Goal: Information Seeking & Learning: Learn about a topic

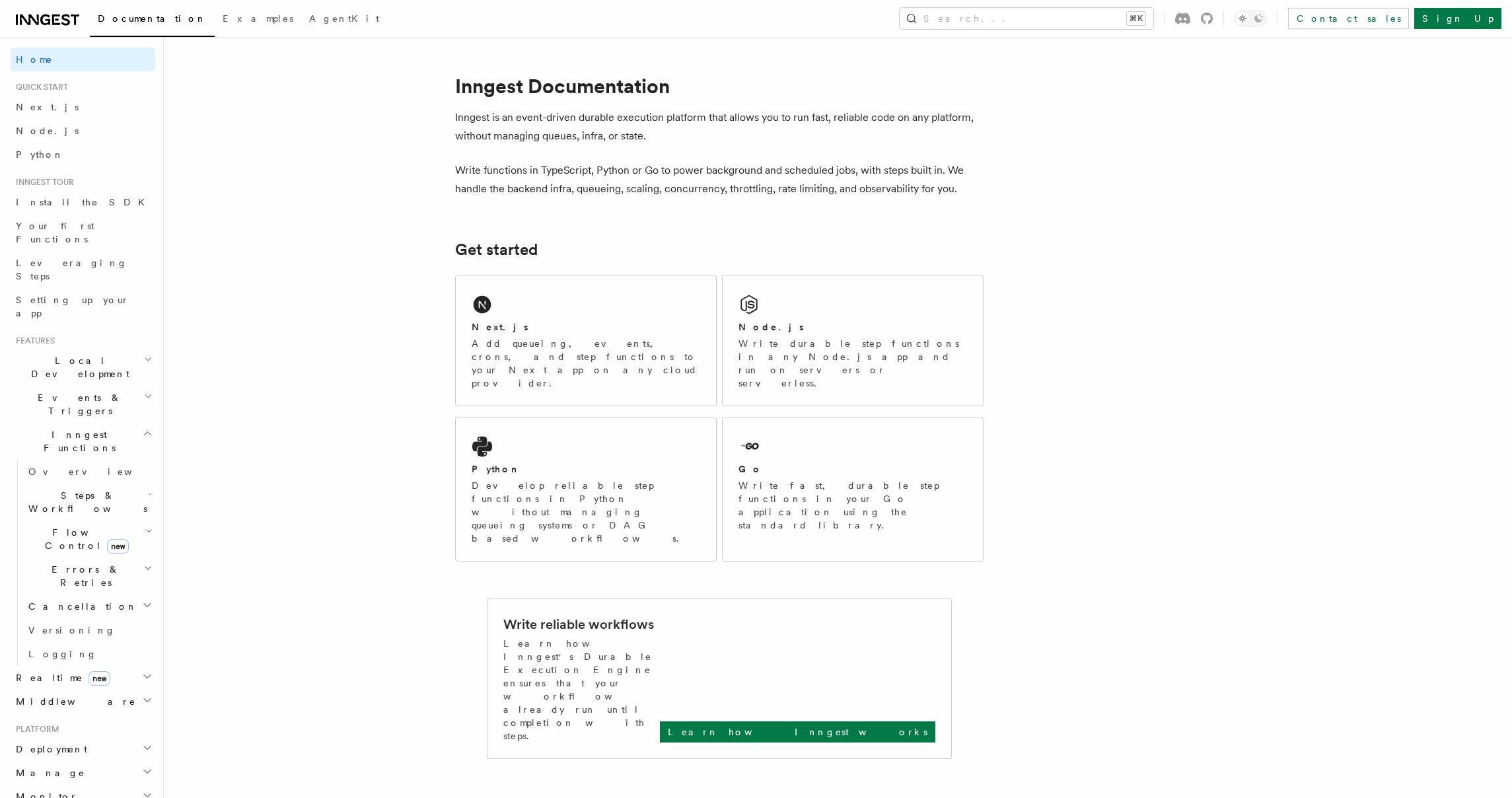
click at [86, 354] on span "Local Development" at bounding box center [77, 366] width 134 height 26
click at [91, 386] on link "Overview" at bounding box center [89, 397] width 132 height 24
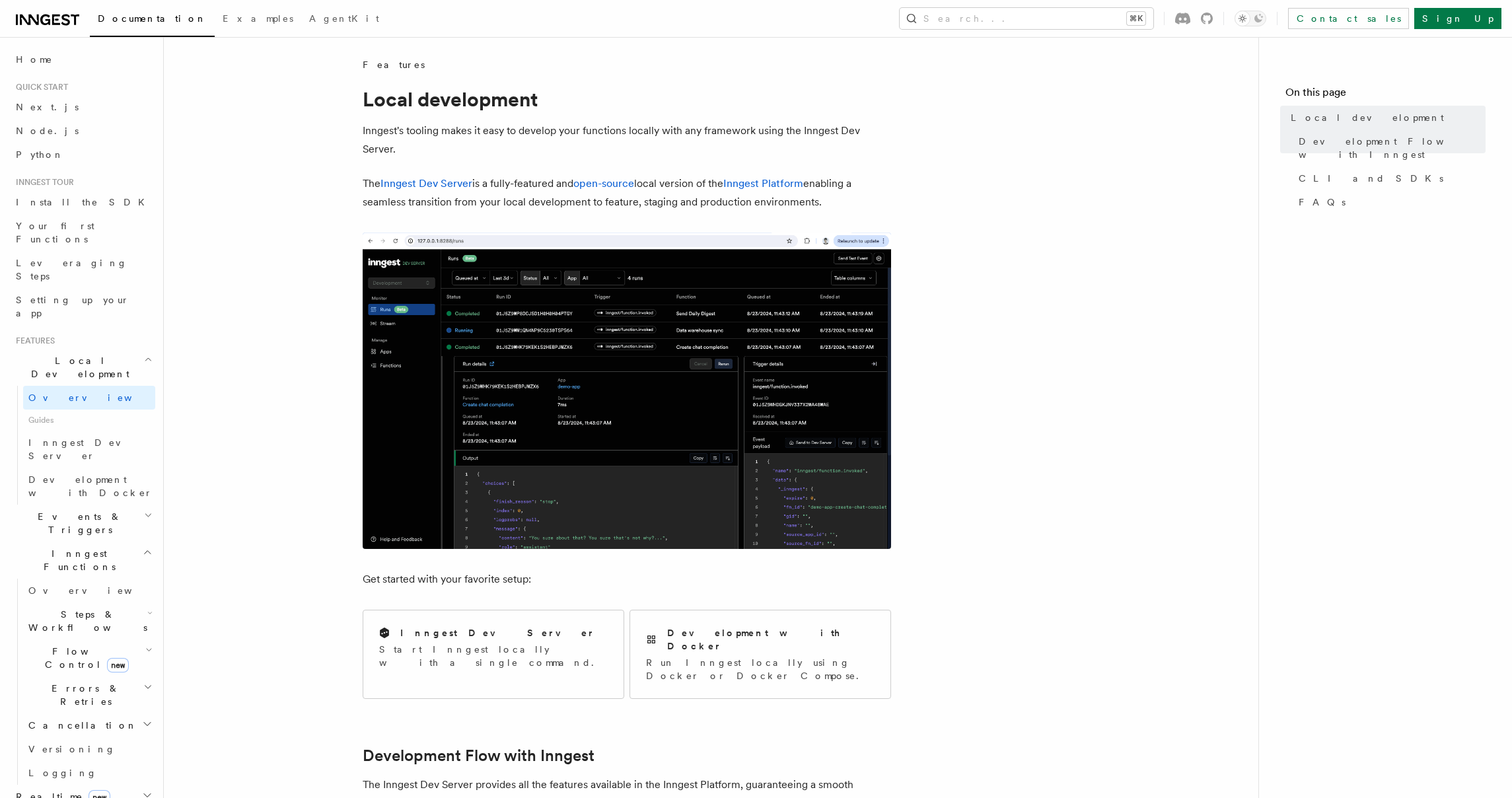
click at [530, 349] on img at bounding box center [626, 390] width 528 height 316
click at [76, 437] on span "Inngest Dev Server" at bounding box center [85, 449] width 113 height 24
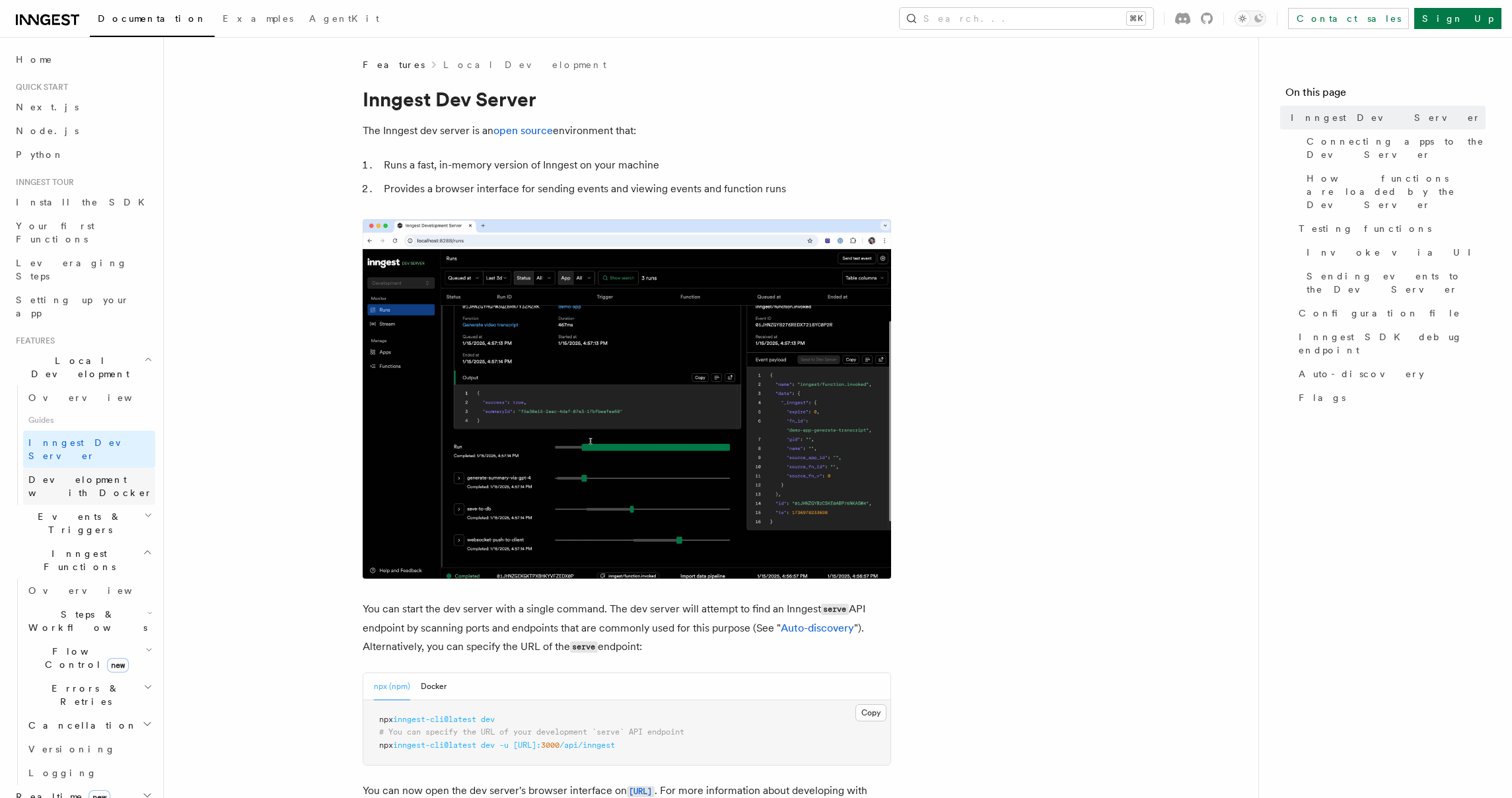
click at [61, 474] on span "Development with Docker" at bounding box center [91, 486] width 124 height 24
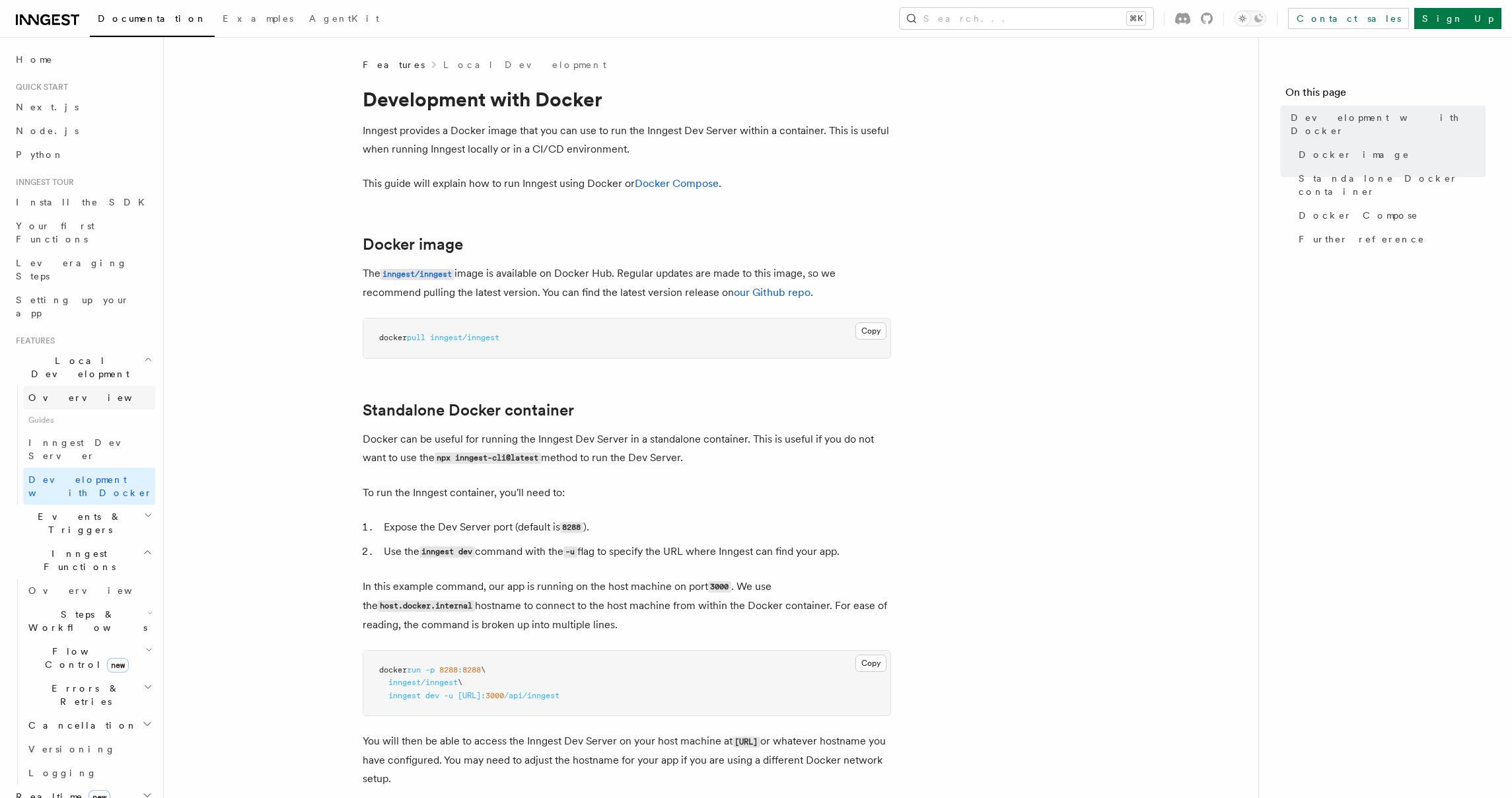
click at [68, 386] on link "Overview" at bounding box center [89, 397] width 132 height 24
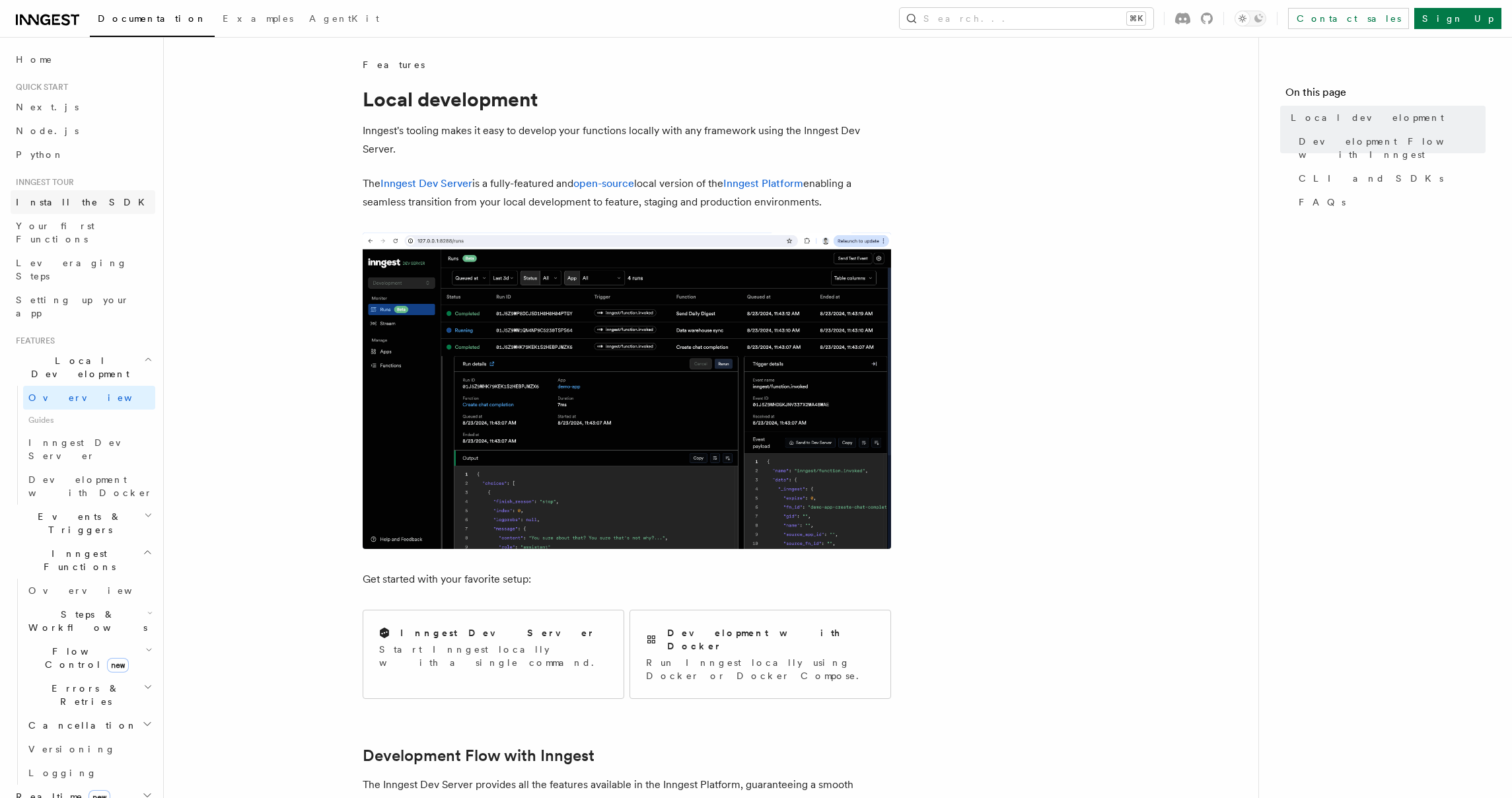
click at [72, 197] on span "Install the SDK" at bounding box center [84, 201] width 136 height 11
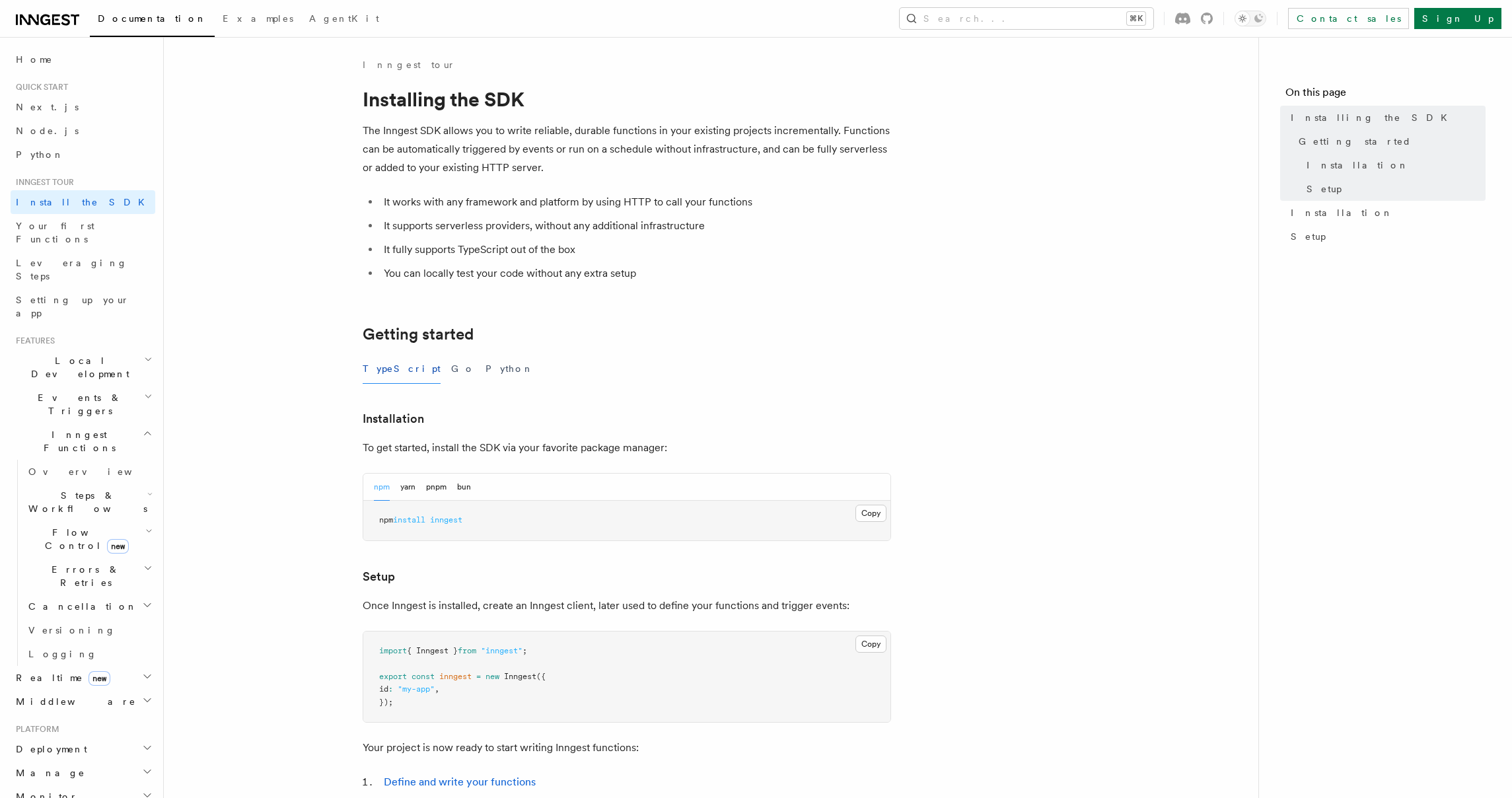
scroll to position [259, 0]
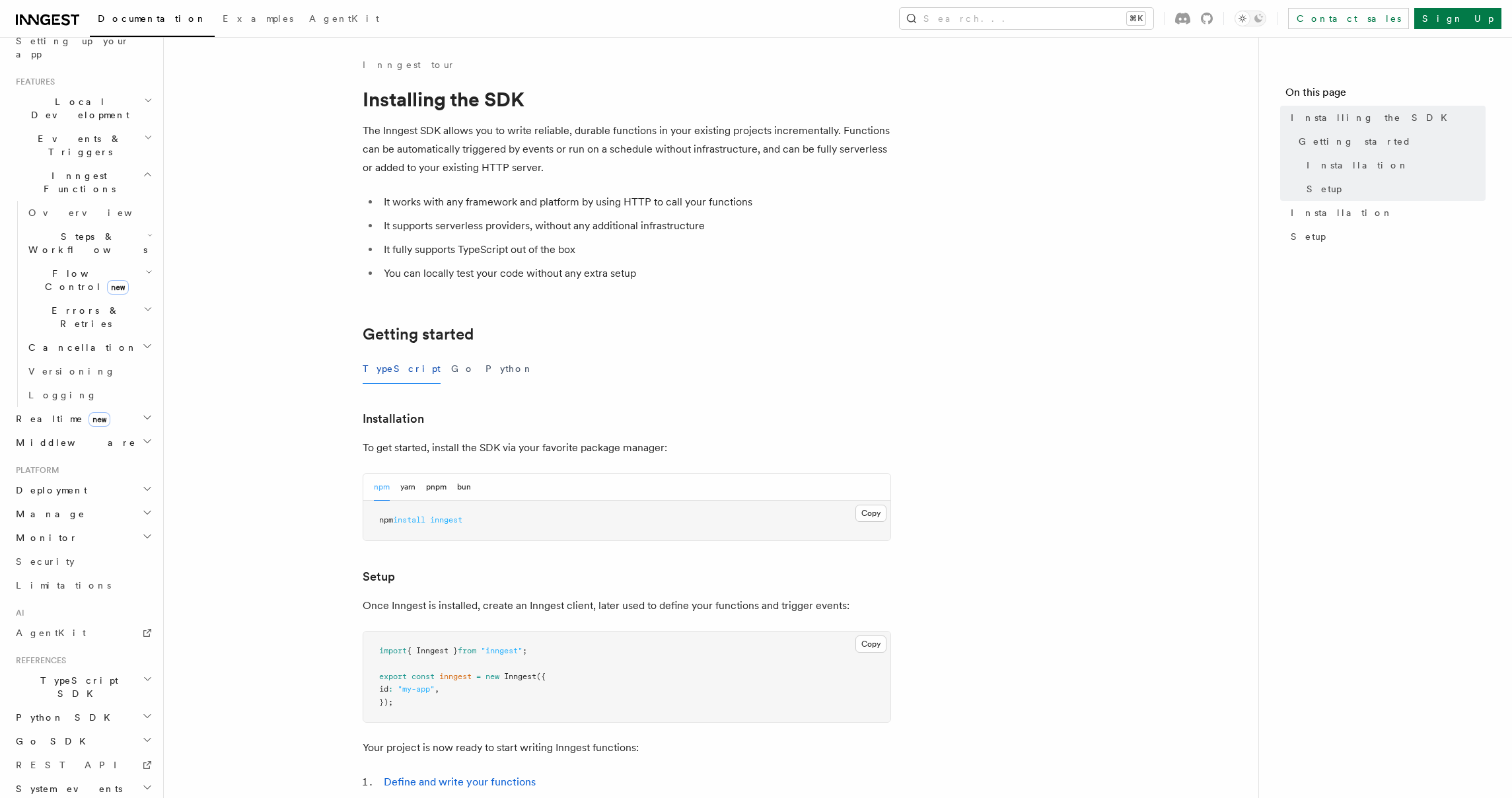
click at [84, 668] on h2 "TypeScript SDK" at bounding box center [83, 687] width 144 height 37
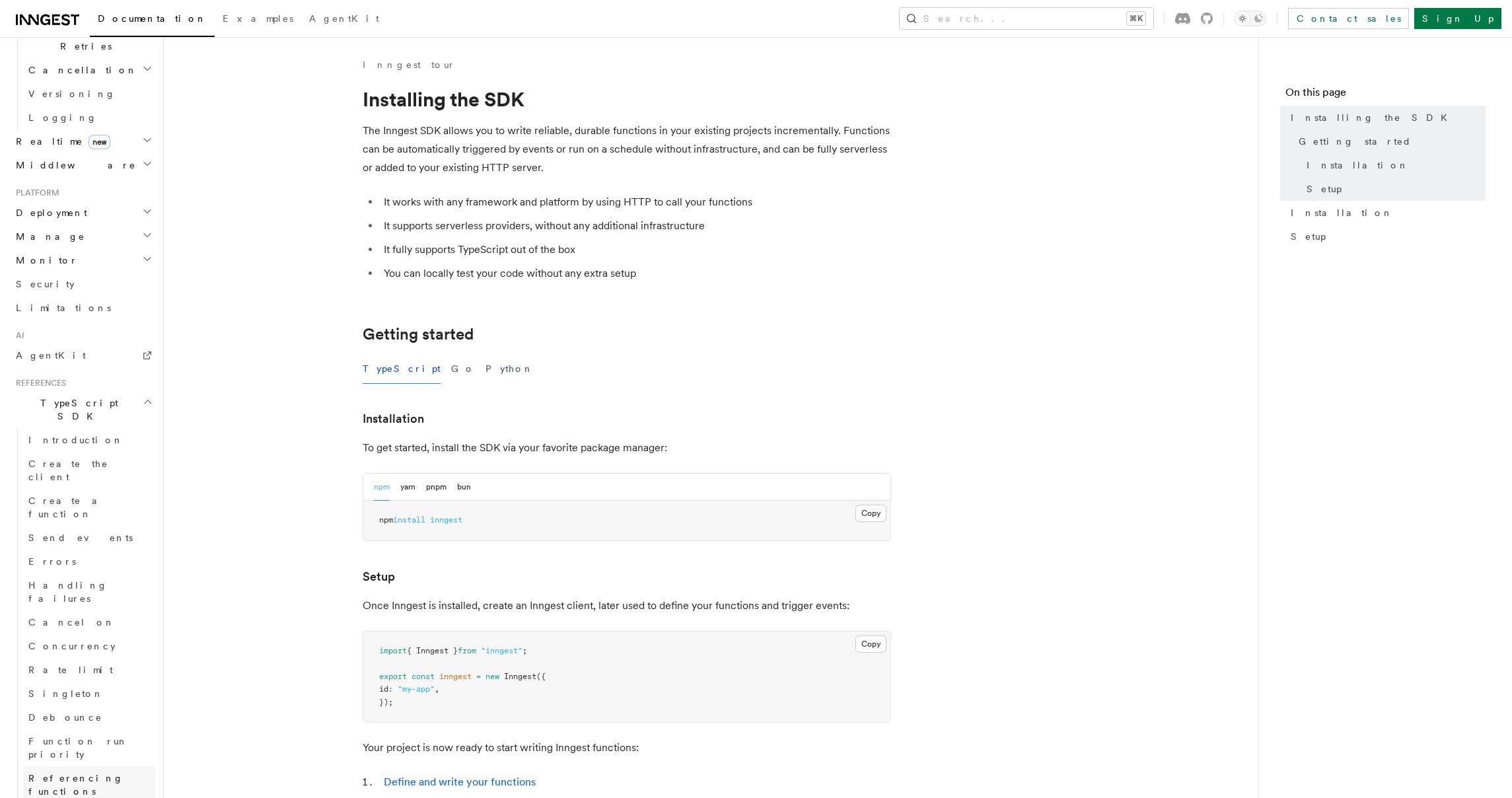
scroll to position [650, 0]
click at [60, 689] on link "Testing" at bounding box center [89, 701] width 132 height 24
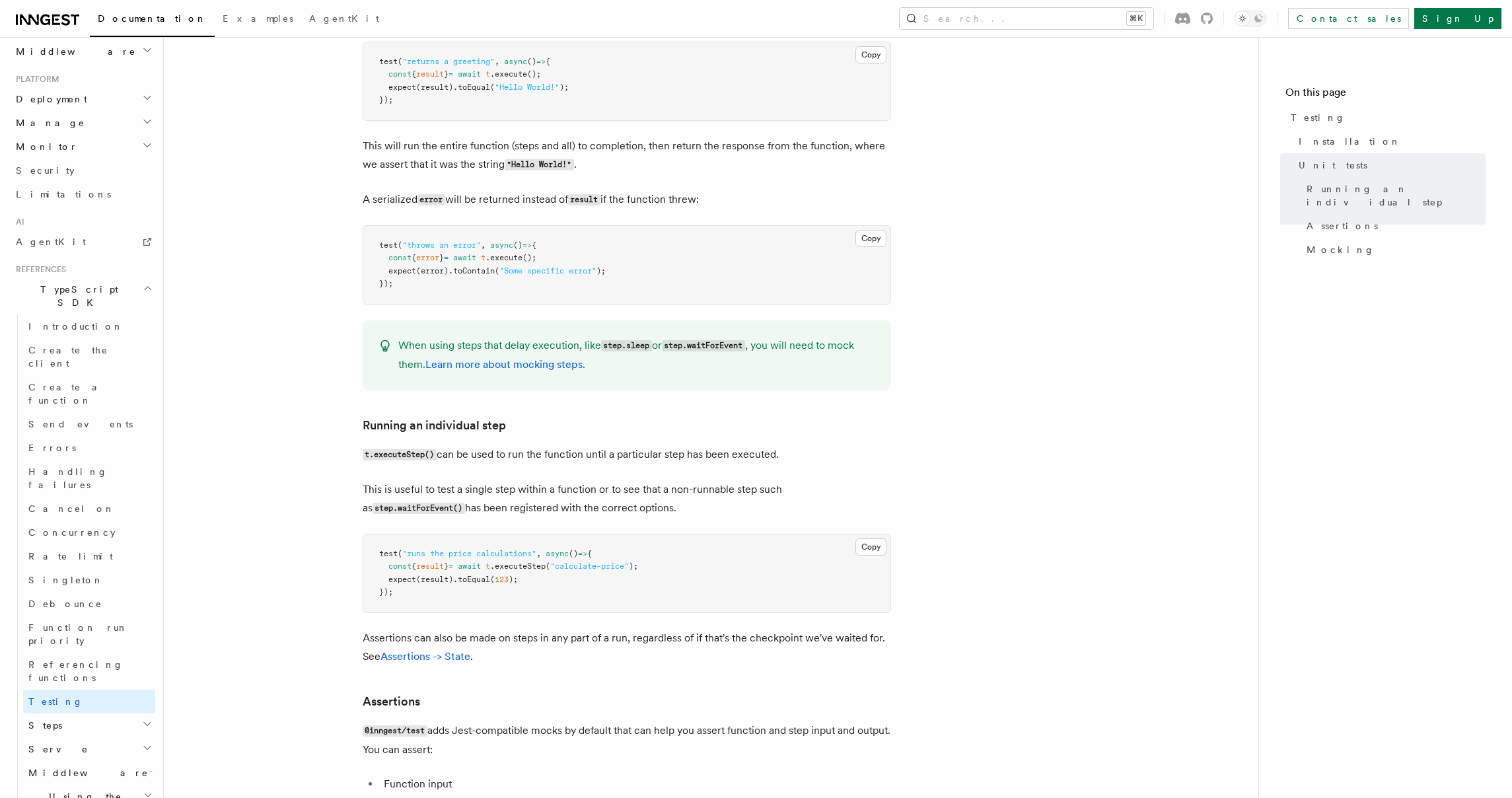
scroll to position [507, 0]
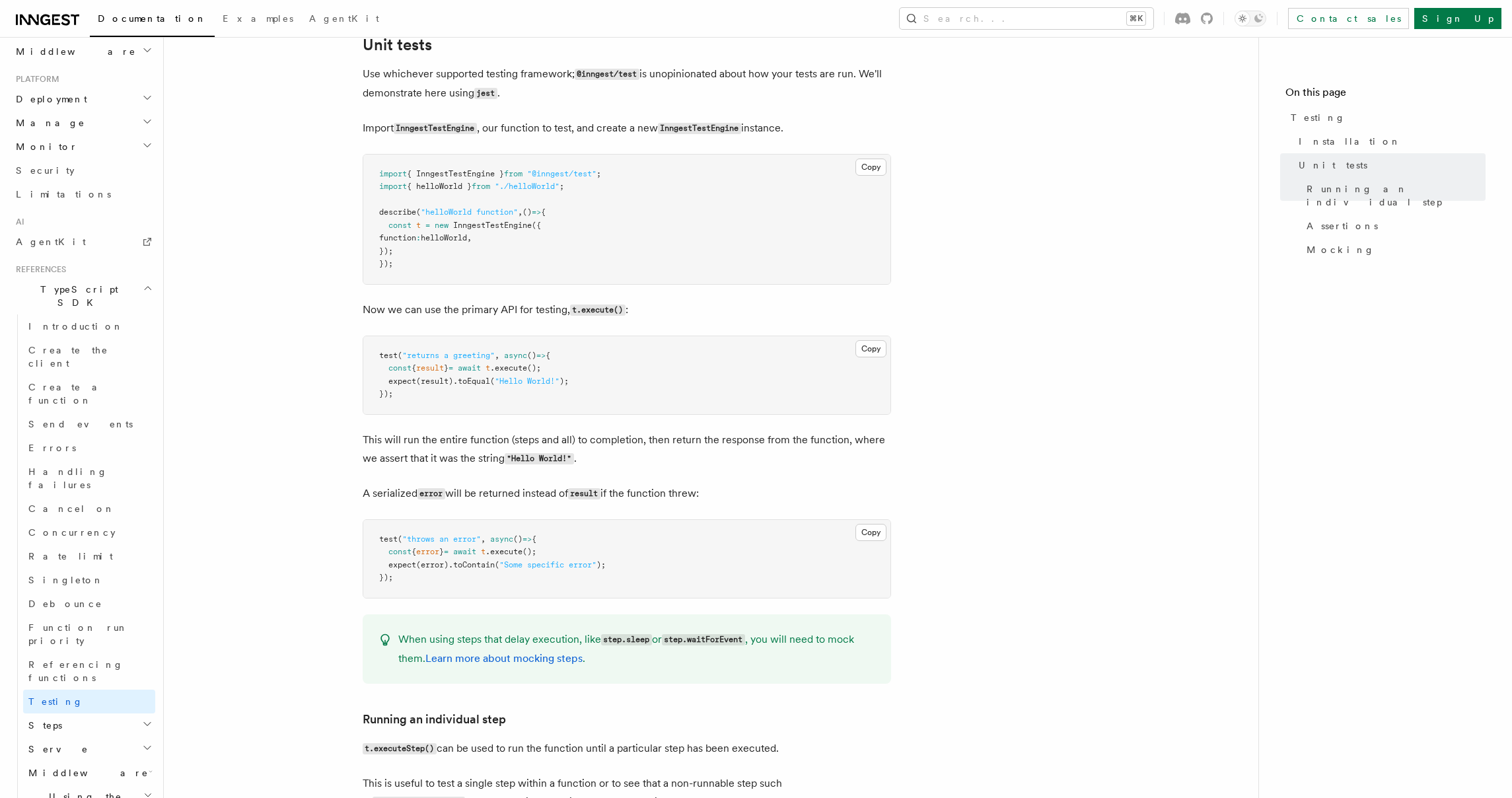
click at [97, 784] on h2 "Using the SDK" at bounding box center [89, 803] width 132 height 37
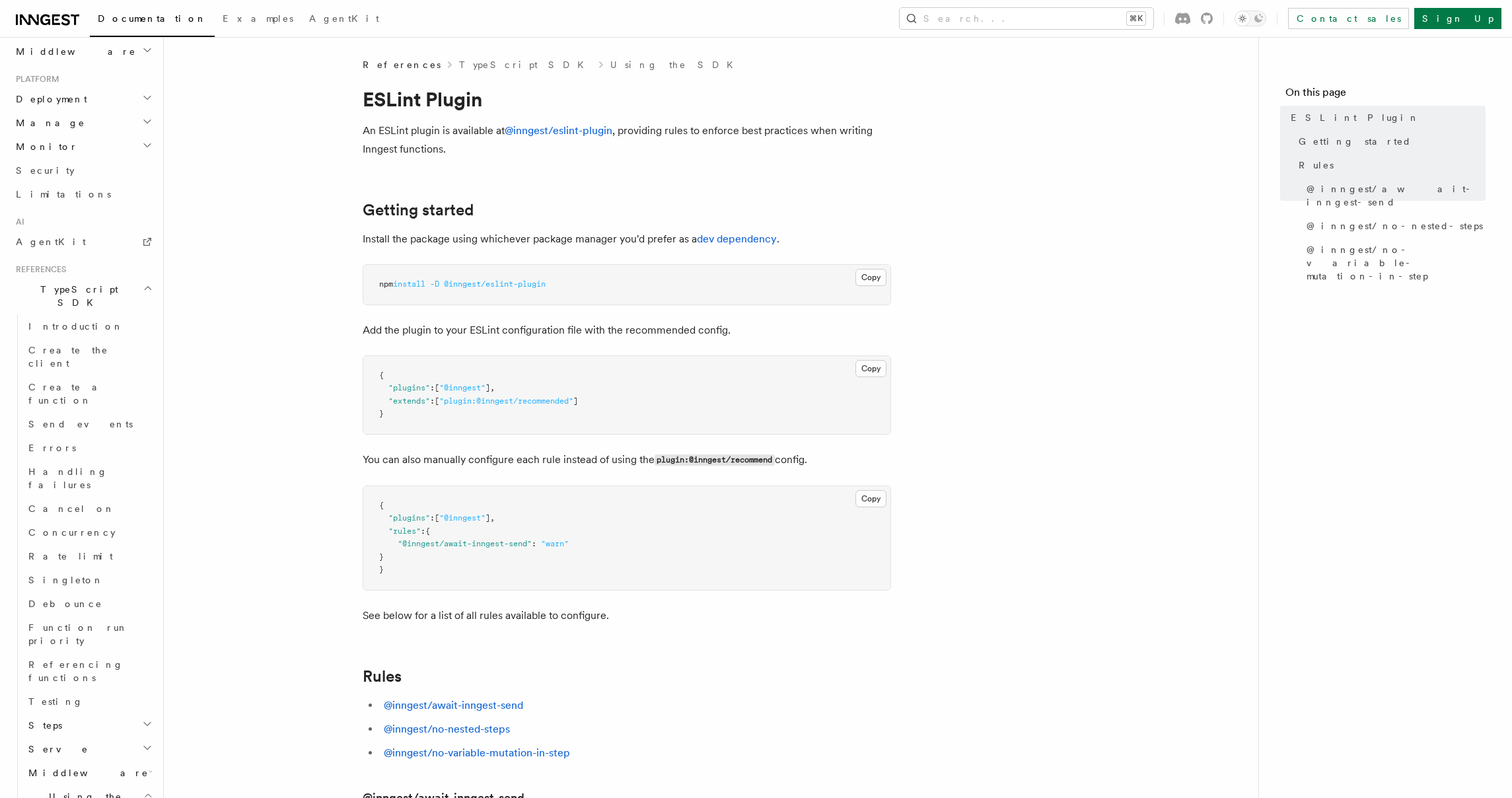
click at [2, 674] on header "Search... Documentation Examples AgentKit Home Quick start Next.js Node.js Pyth…" at bounding box center [81, 417] width 164 height 761
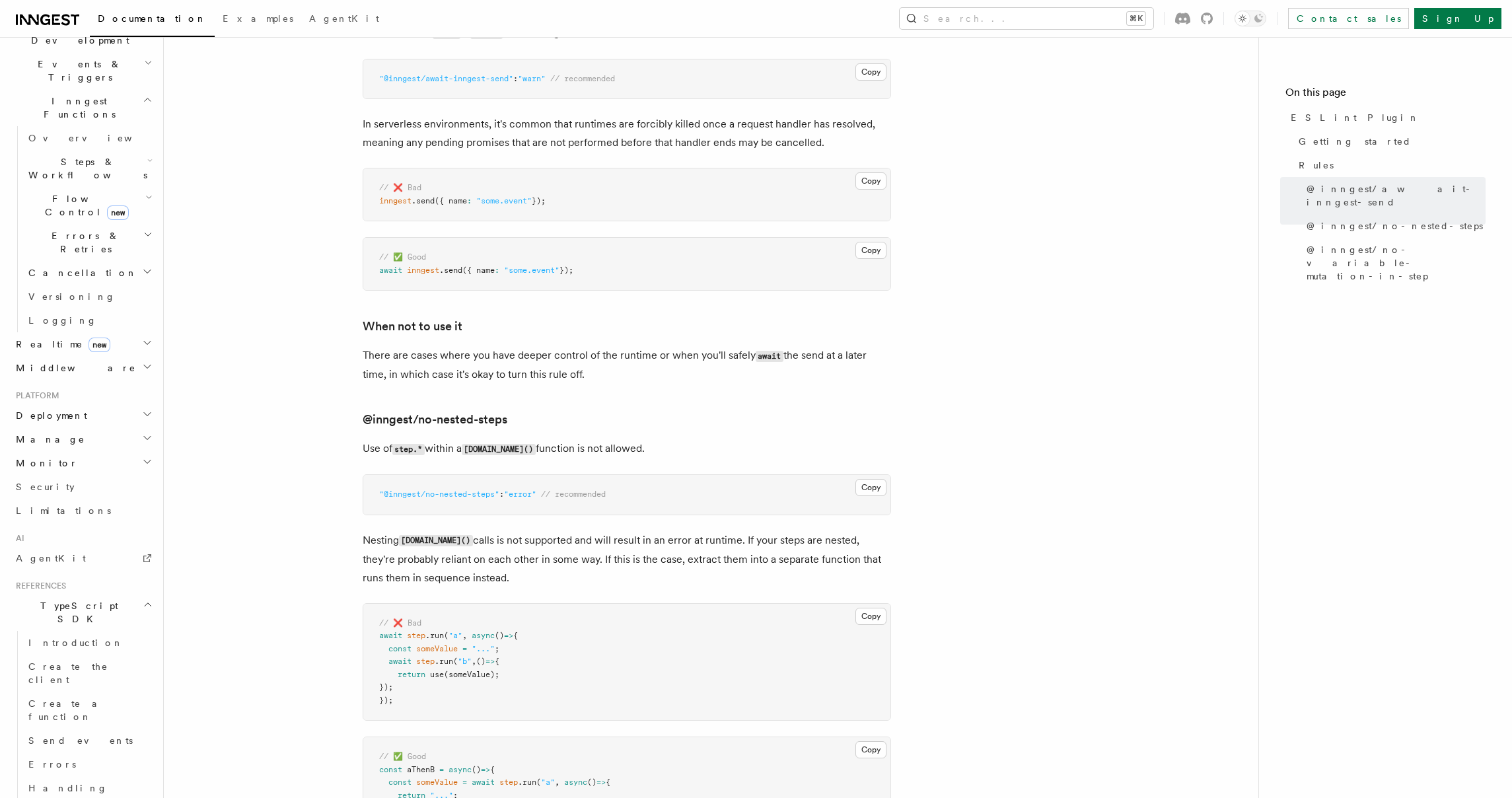
scroll to position [240, 0]
click at [66, 545] on h2 "Monitor" at bounding box center [83, 557] width 144 height 24
click at [70, 574] on span "Observability & metrics" at bounding box center [96, 587] width 136 height 26
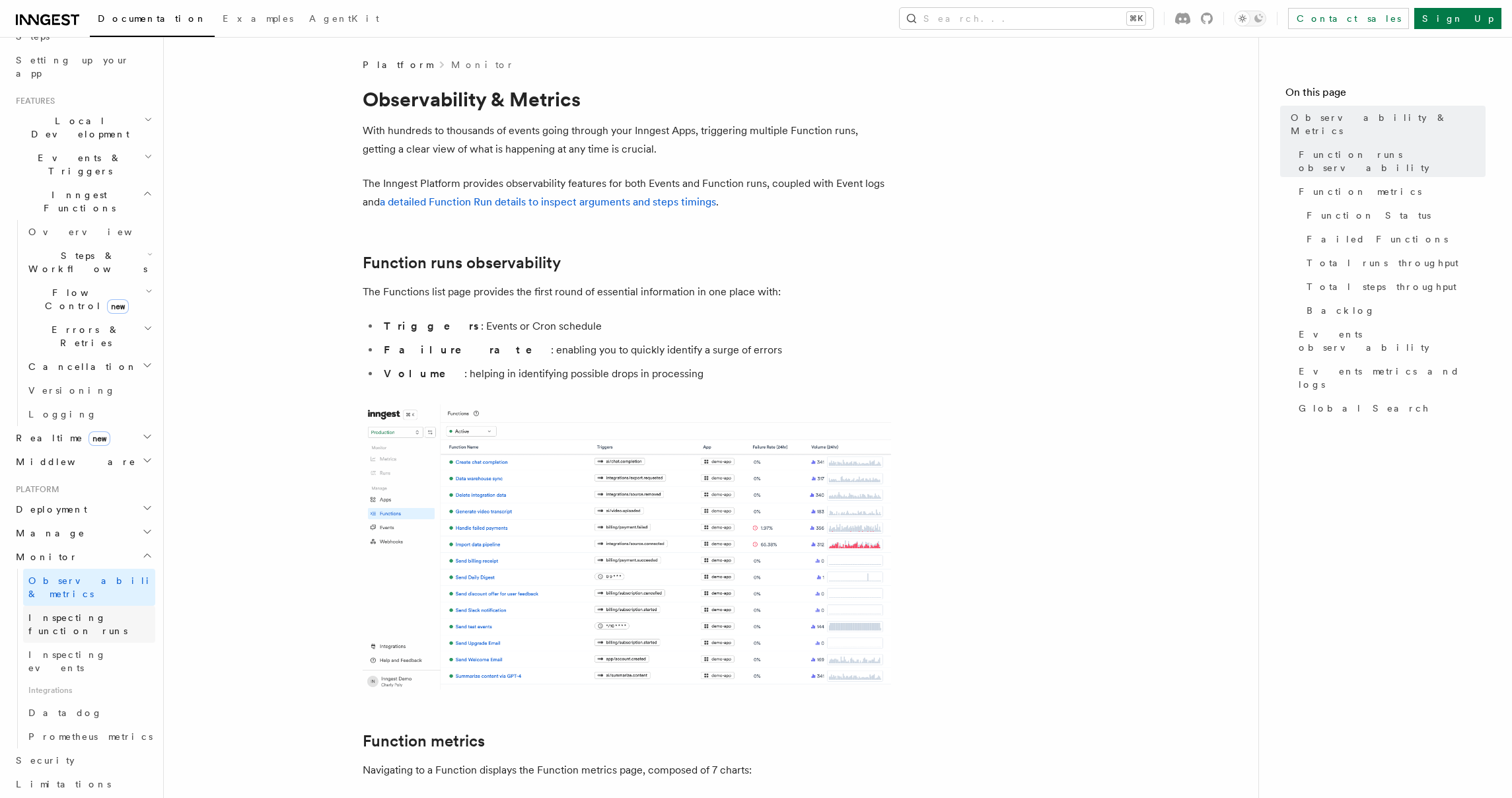
click at [67, 612] on span "Inspecting function runs" at bounding box center [78, 624] width 99 height 24
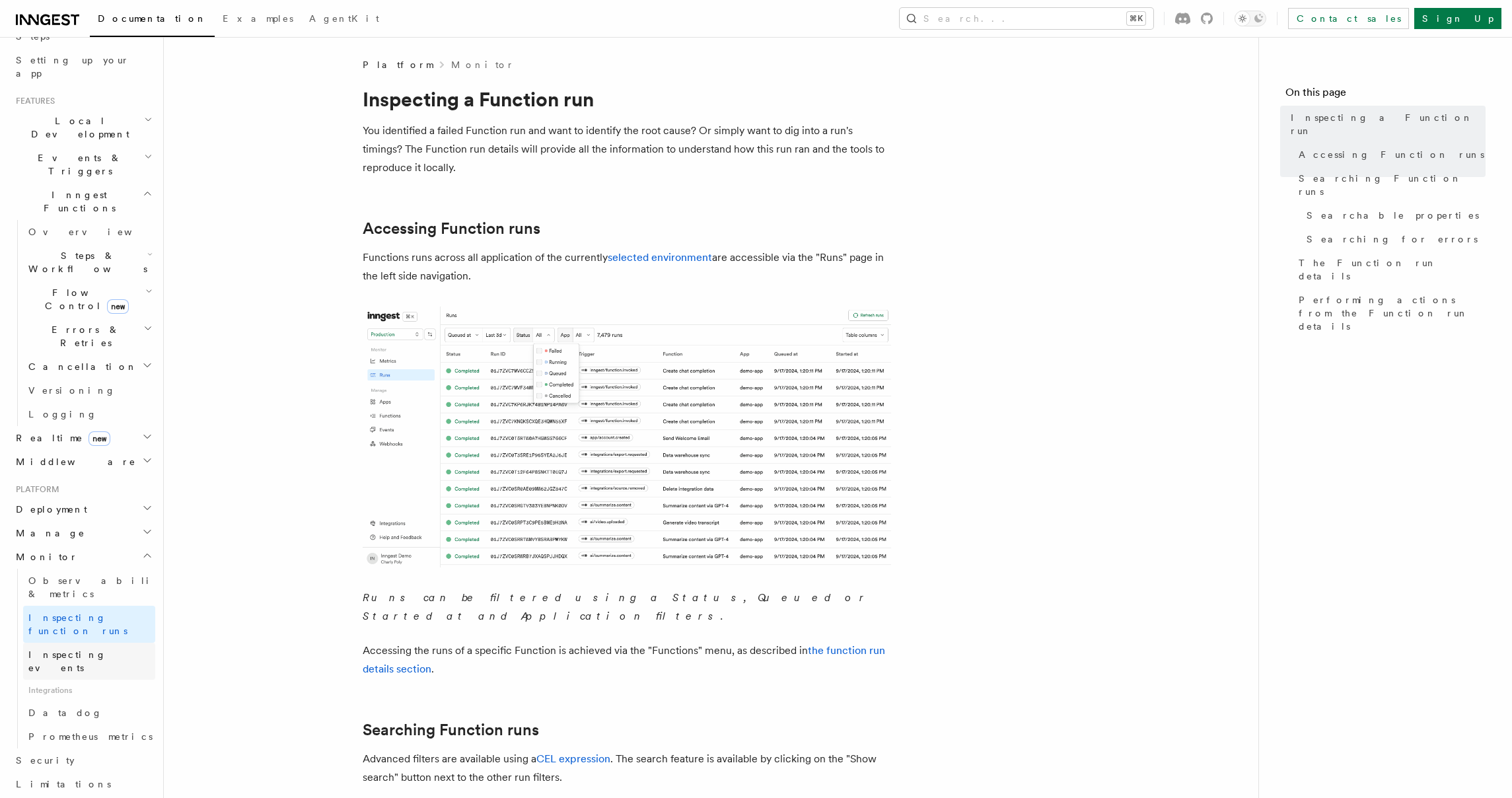
click at [62, 649] on span "Inspecting events" at bounding box center [67, 661] width 78 height 24
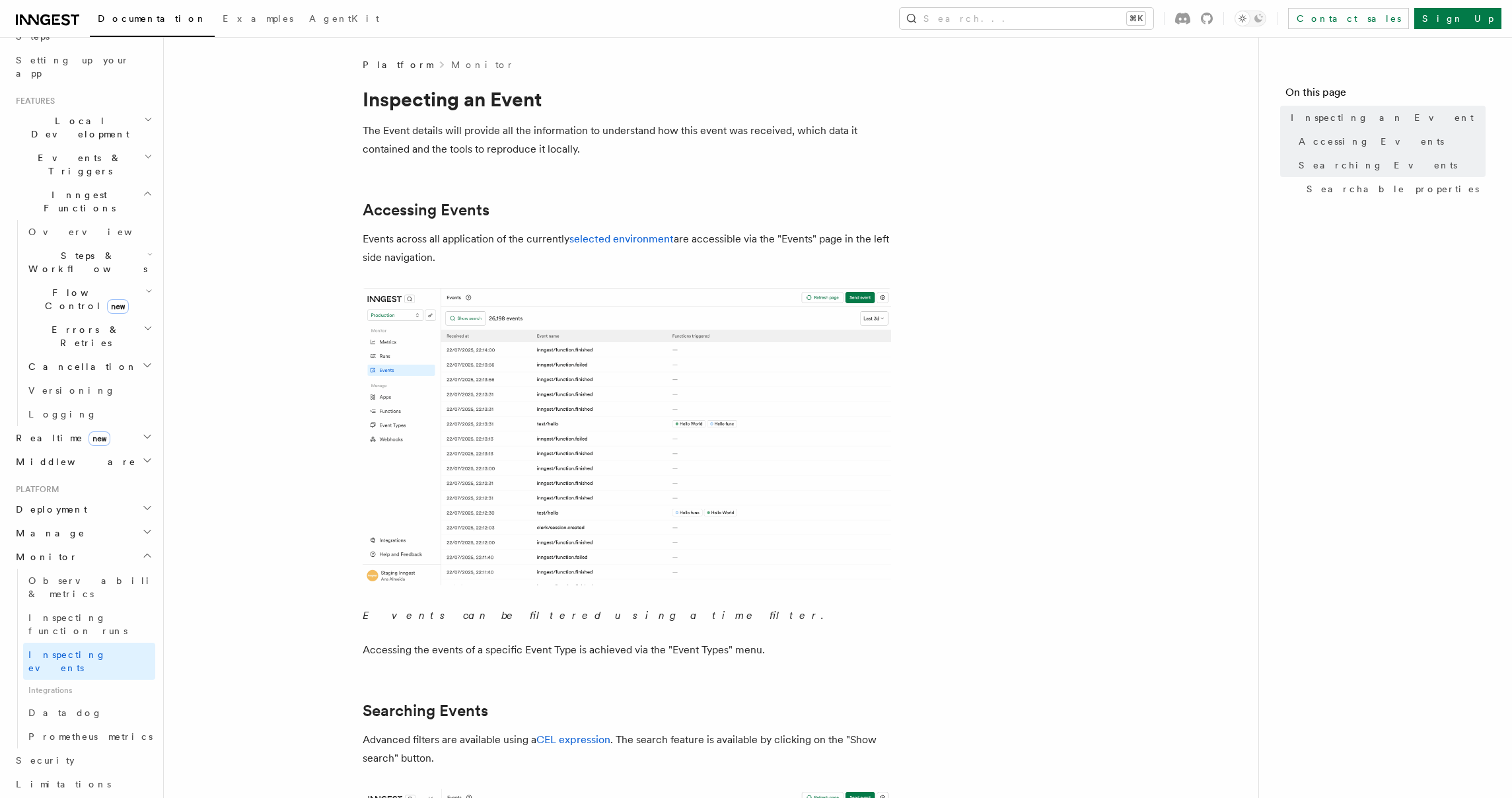
click at [62, 679] on span "Integrations" at bounding box center [89, 690] width 132 height 21
click at [56, 707] on span "Datadog" at bounding box center [66, 712] width 74 height 11
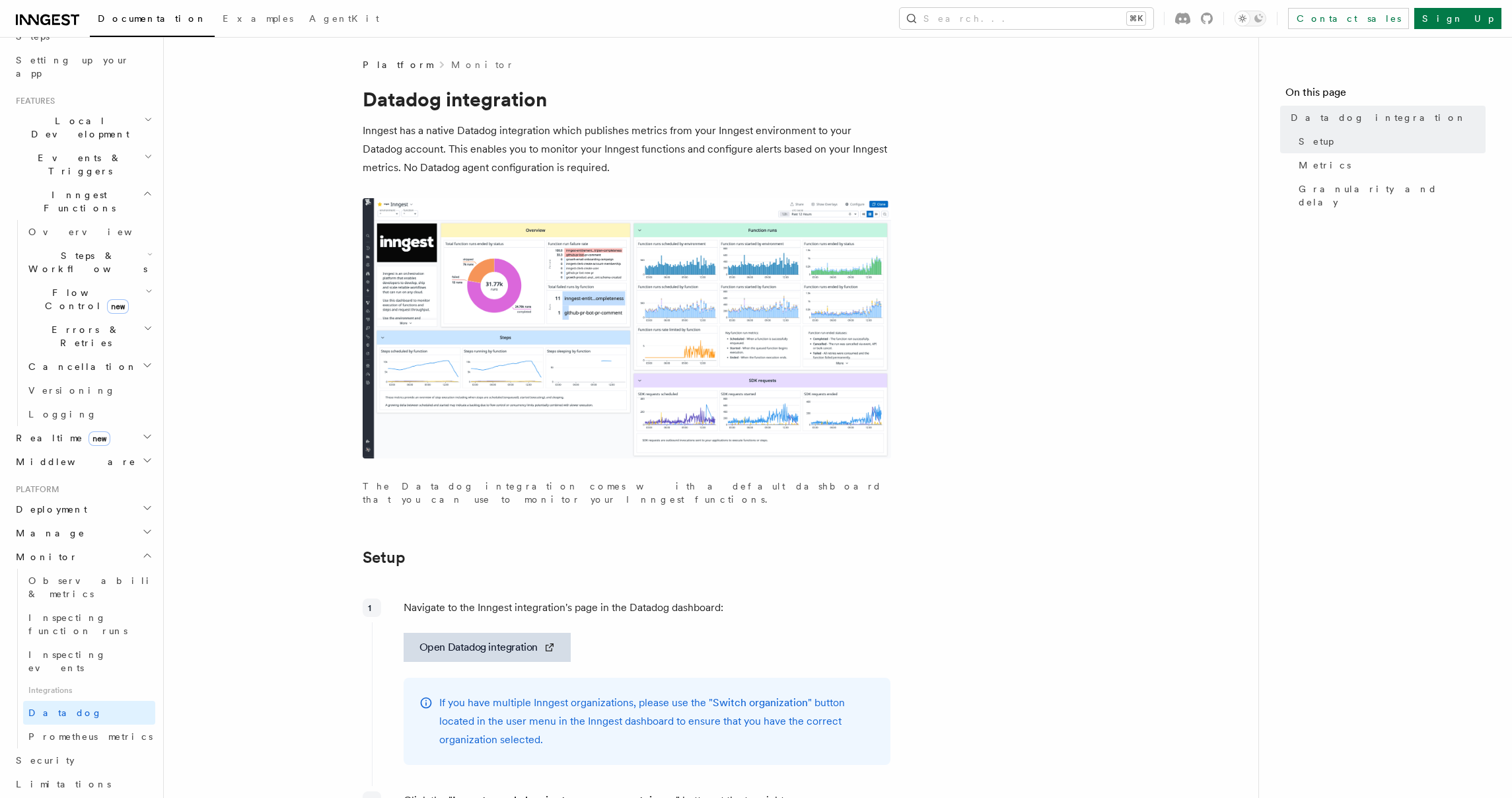
click at [66, 521] on h2 "Manage" at bounding box center [83, 532] width 144 height 24
click at [71, 550] on span "Environments" at bounding box center [86, 557] width 114 height 13
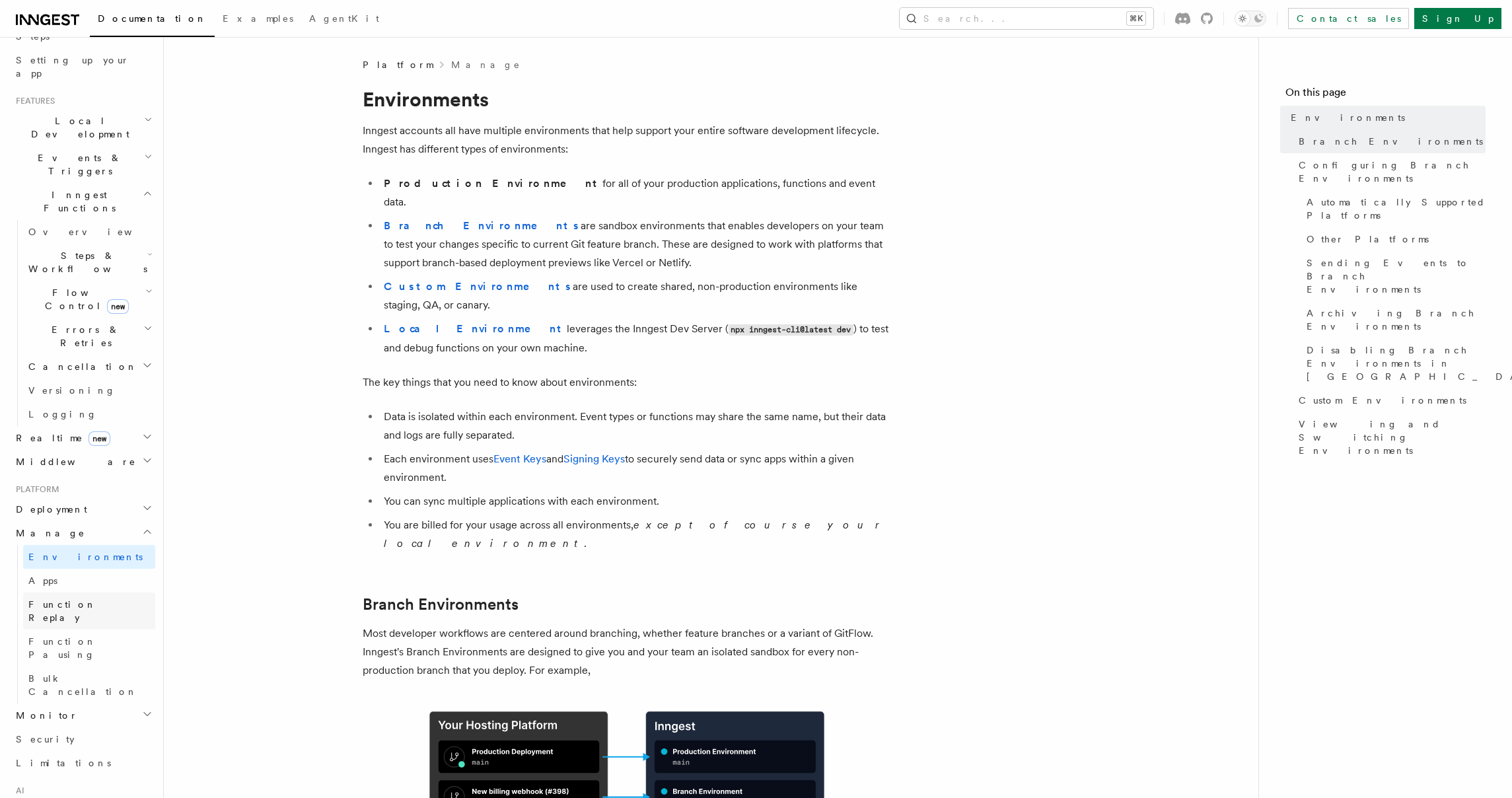
click at [73, 599] on span "Function Replay" at bounding box center [62, 610] width 68 height 24
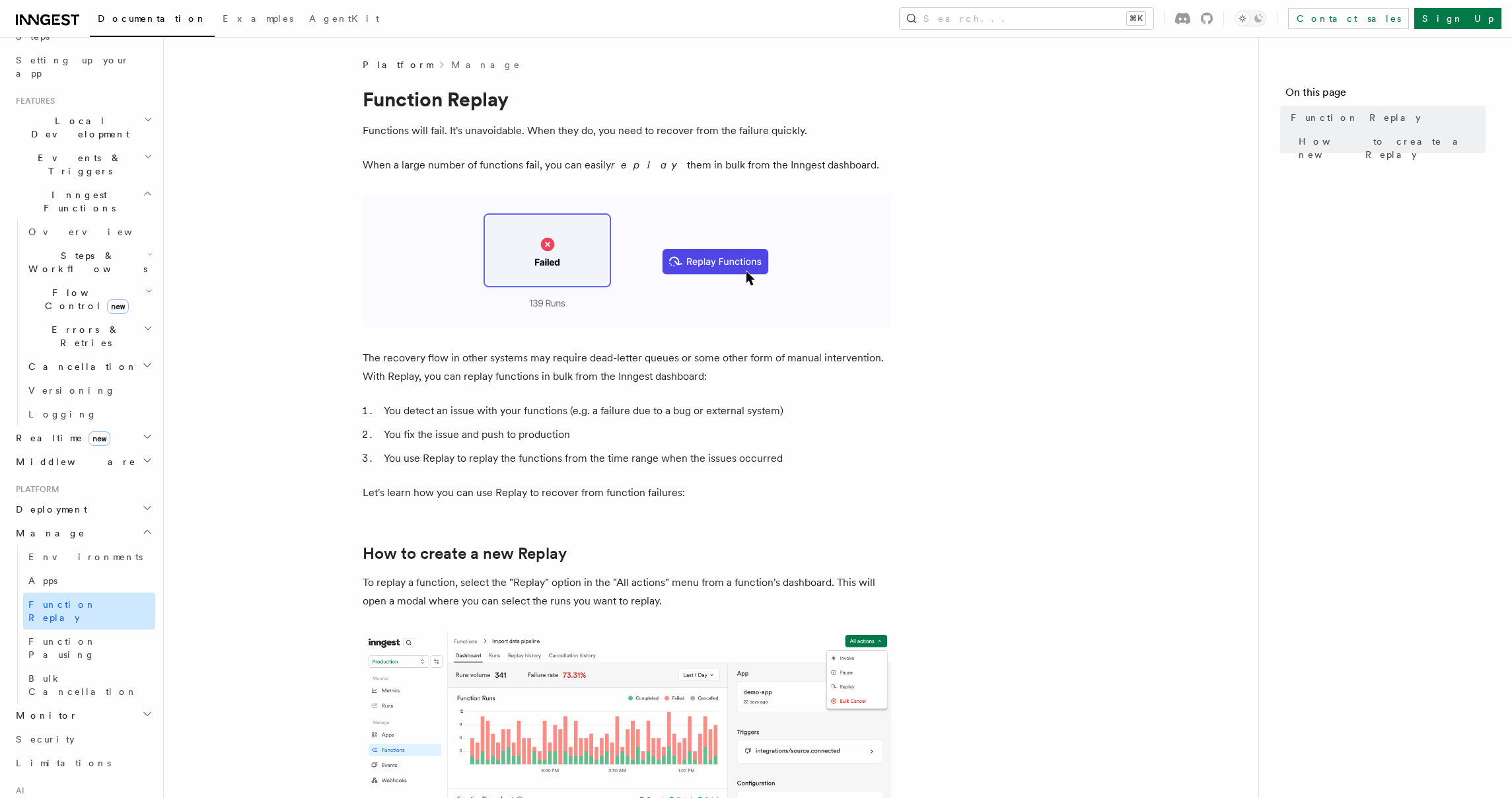
click at [74, 592] on link "Function Replay" at bounding box center [89, 611] width 132 height 37
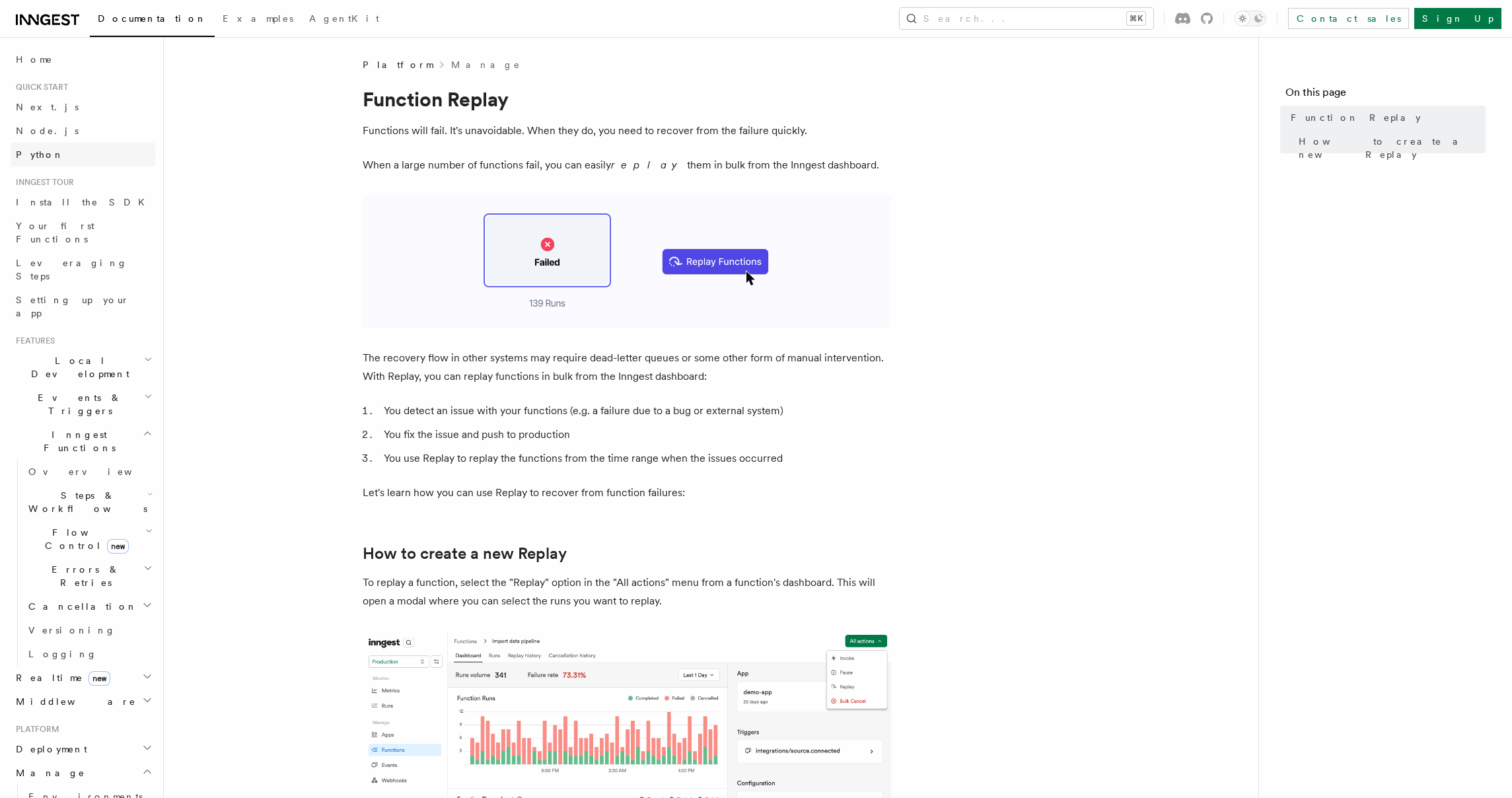
click at [84, 144] on link "Python" at bounding box center [83, 154] width 144 height 24
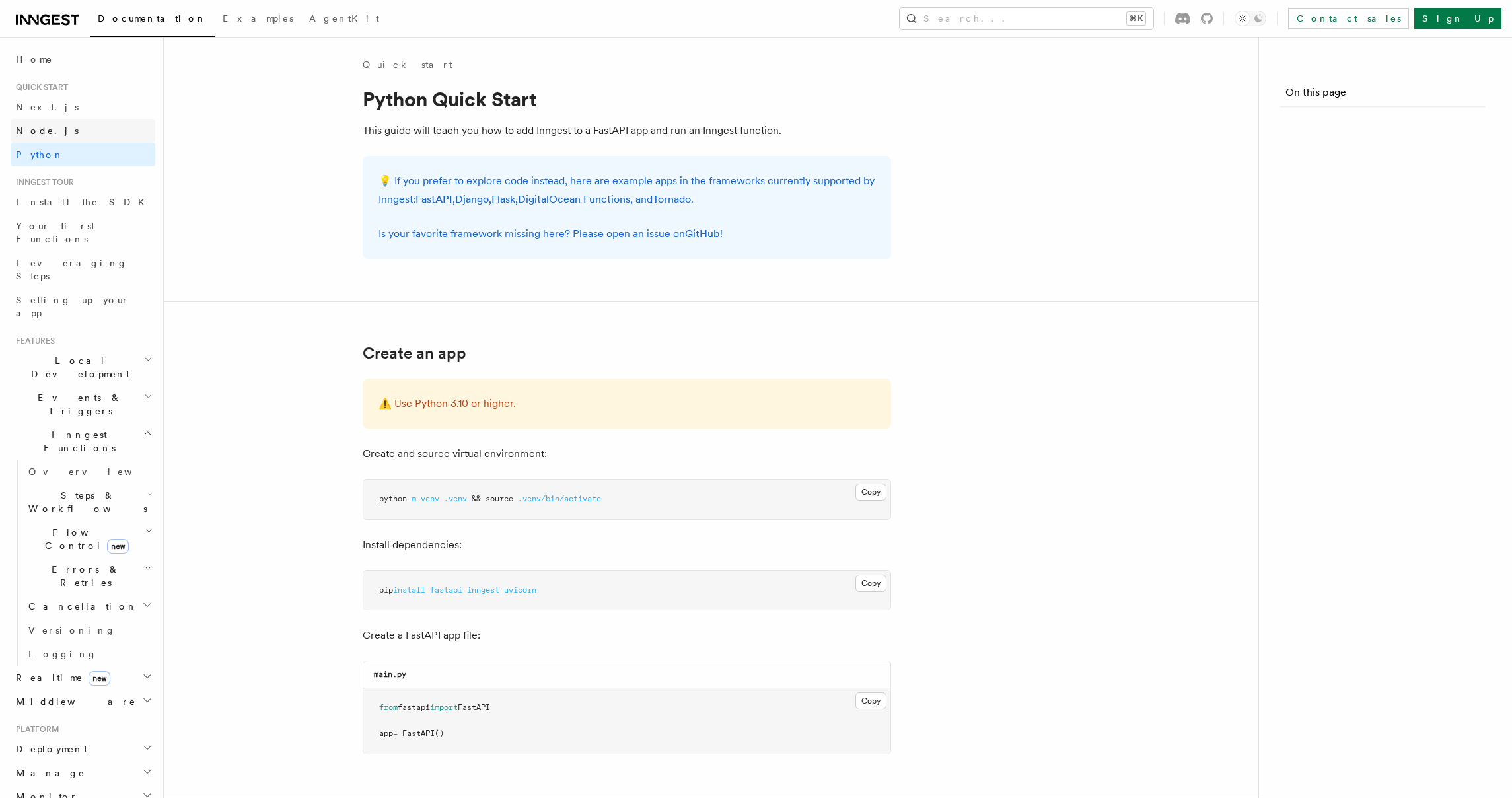
click at [79, 131] on link "Node.js" at bounding box center [83, 130] width 144 height 24
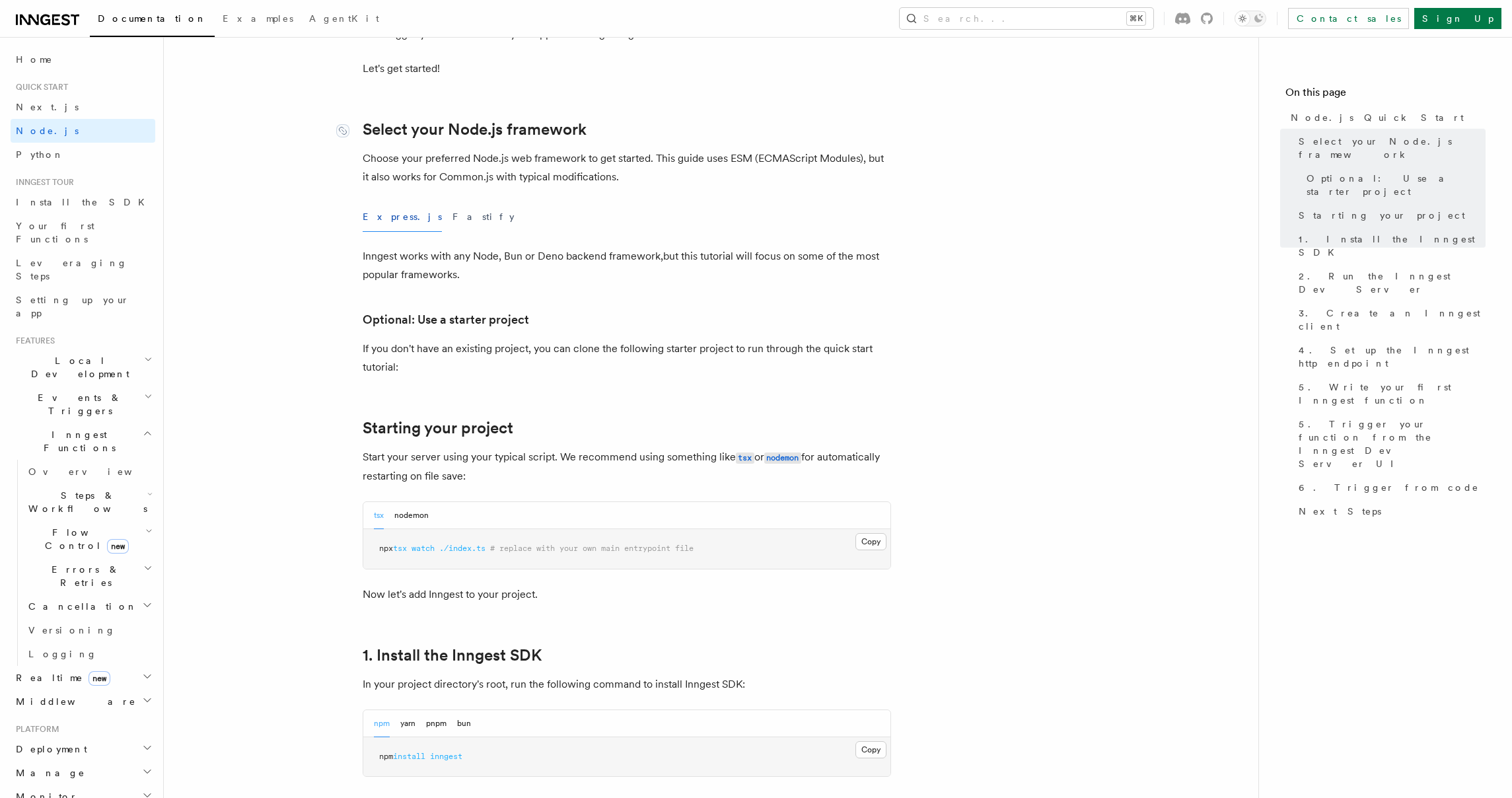
scroll to position [115, 0]
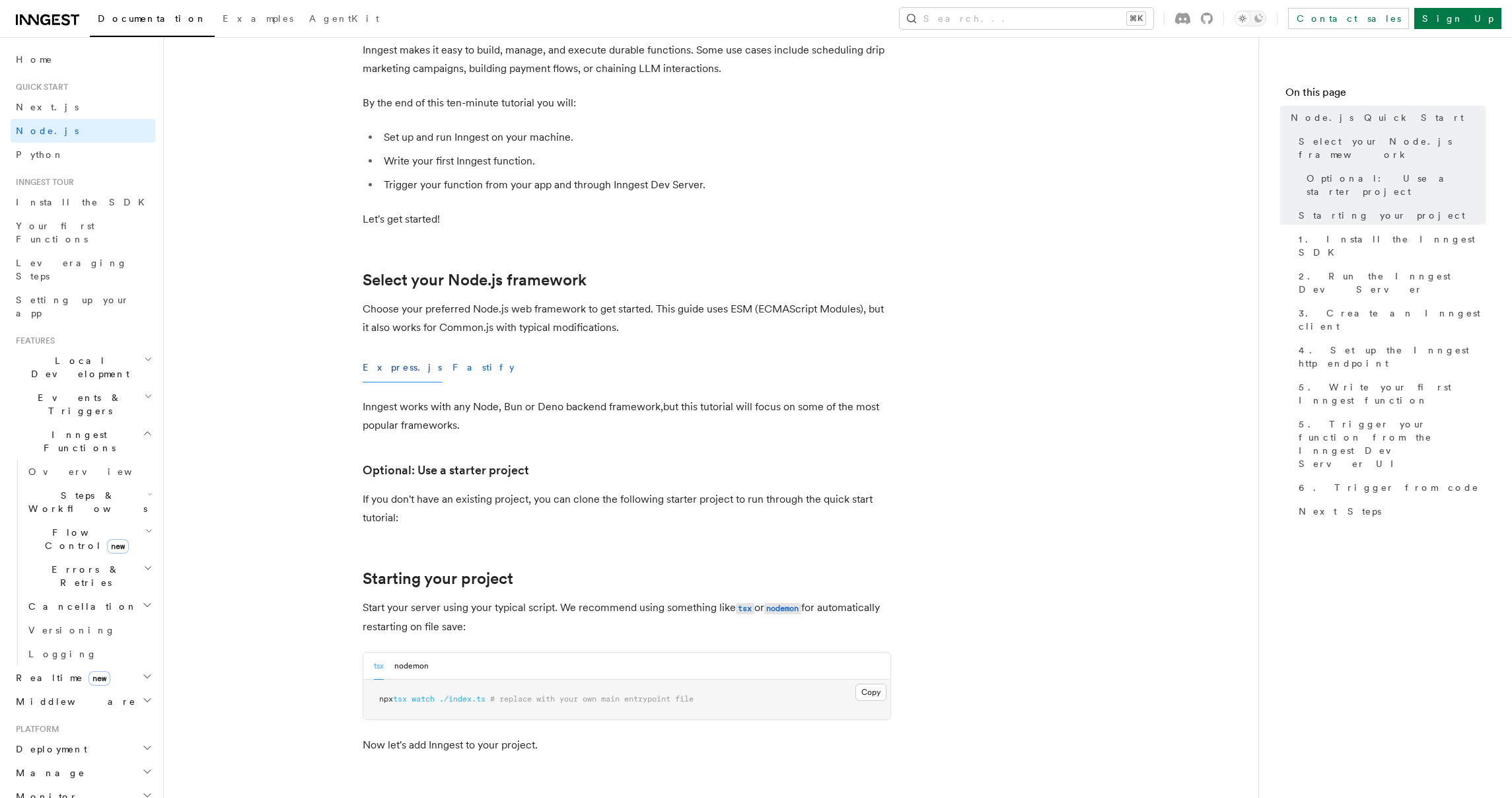
click at [452, 369] on button "Fastify" at bounding box center [483, 368] width 62 height 30
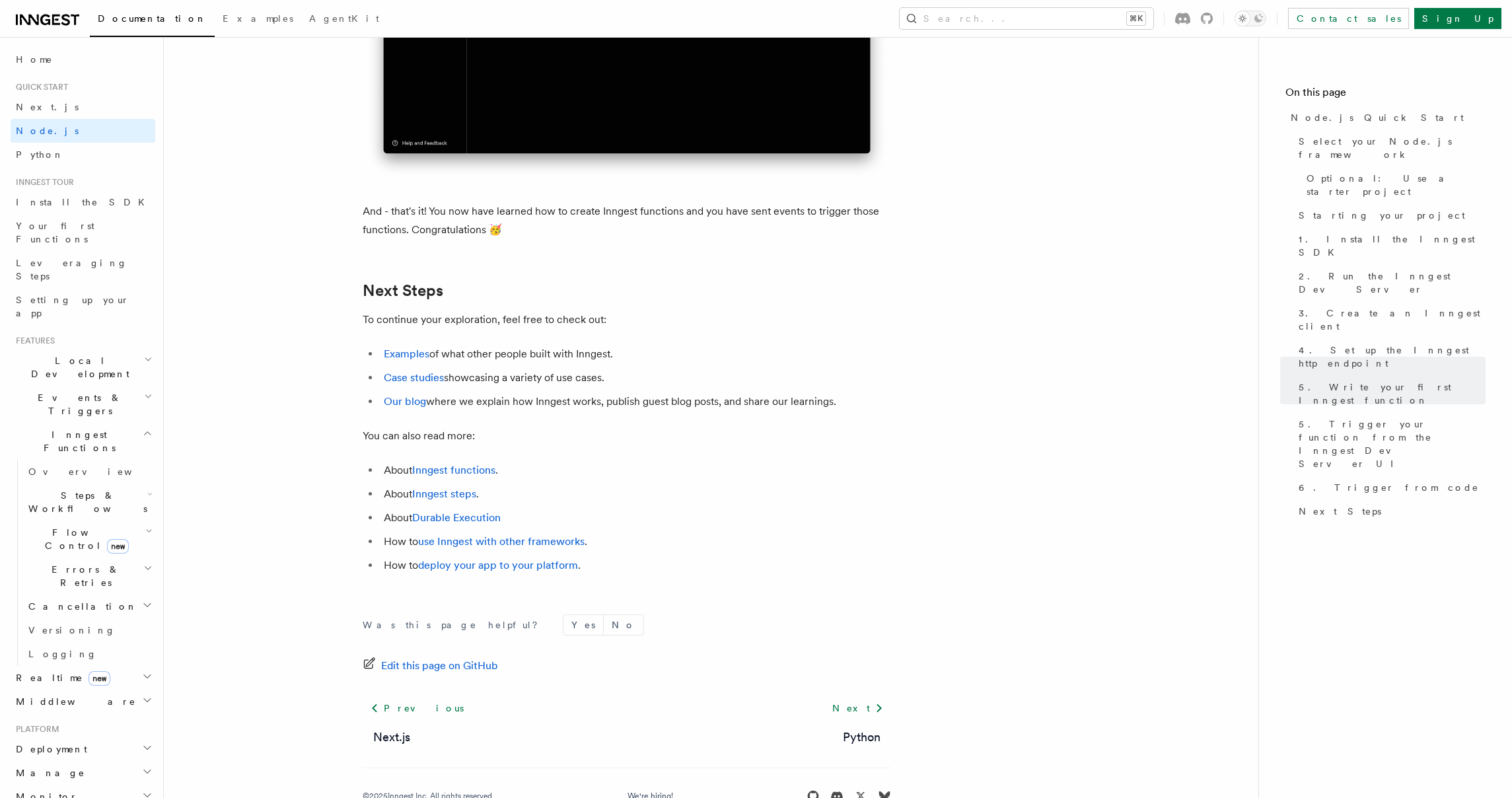
scroll to position [8191, 0]
click at [1148, 19] on button "Search... ⌘K" at bounding box center [1026, 19] width 254 height 21
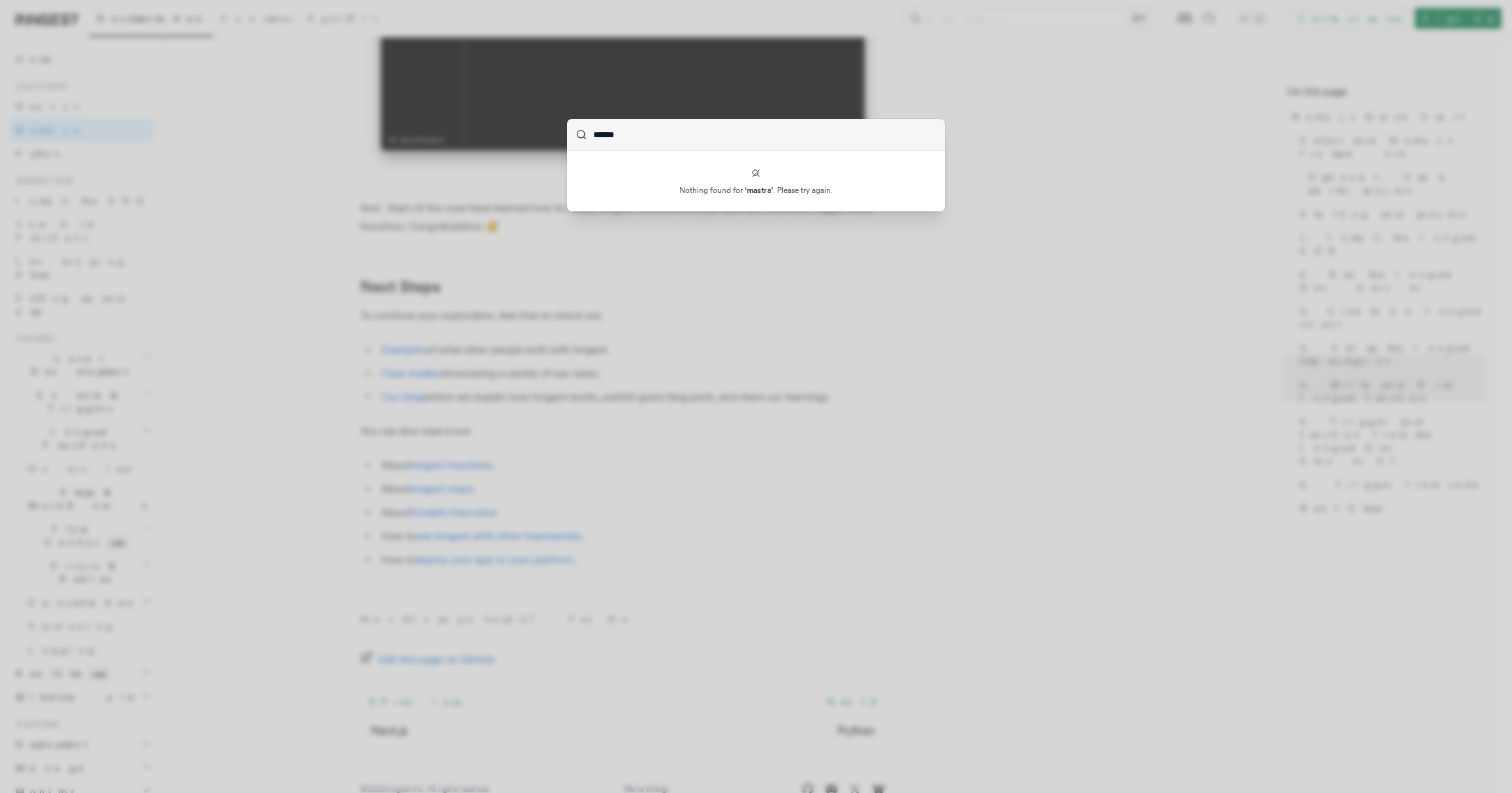
type input "*****"
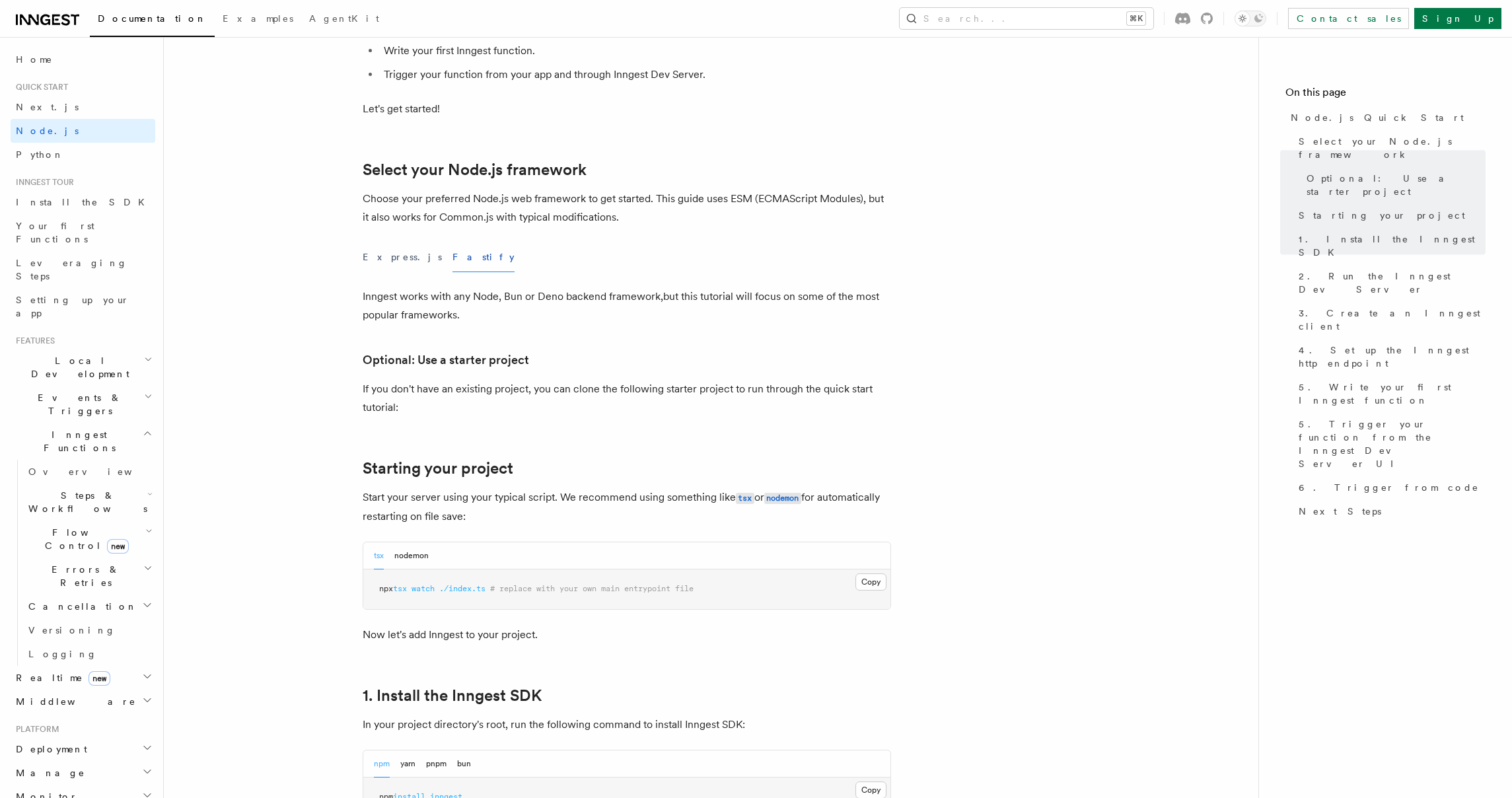
scroll to position [0, 0]
